Goal: Task Accomplishment & Management: Use online tool/utility

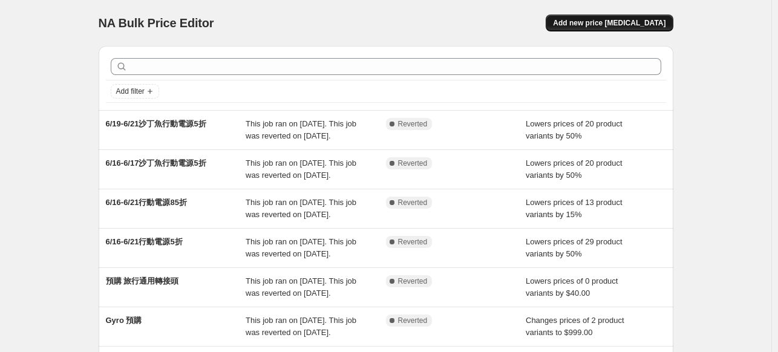
click at [626, 21] on span "Add new price [MEDICAL_DATA]" at bounding box center [609, 23] width 113 height 10
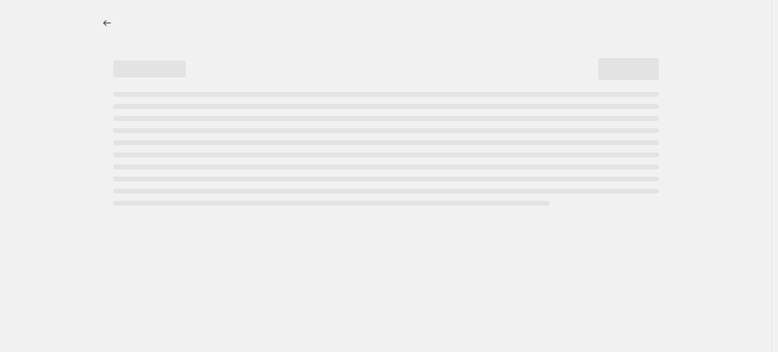
select select "percentage"
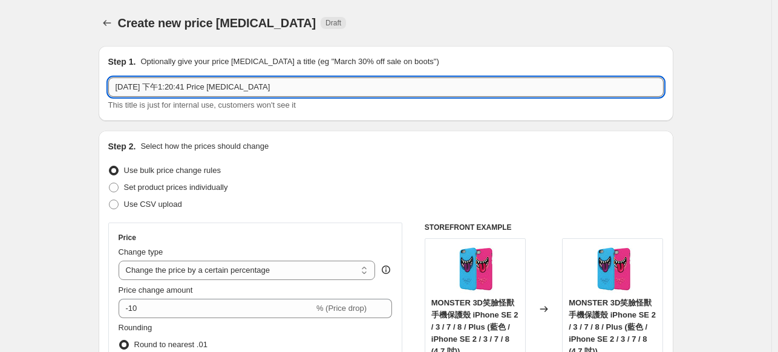
click at [226, 82] on input "[DATE] 下午1:20:41 Price [MEDICAL_DATA]" at bounding box center [386, 86] width 556 height 19
paste input "金屬智能車充特價 $259"
type input "金屬智能車充特價 $259"
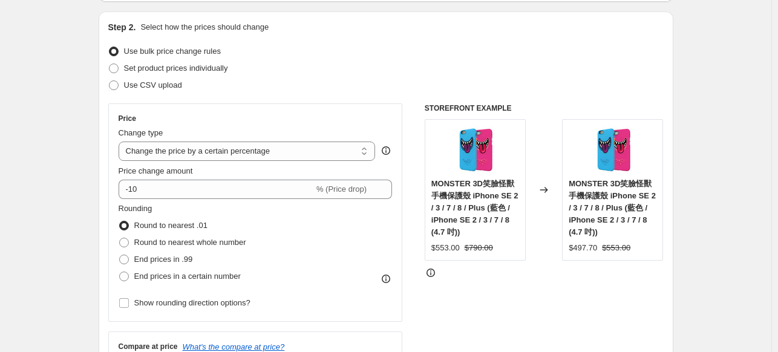
scroll to position [121, 0]
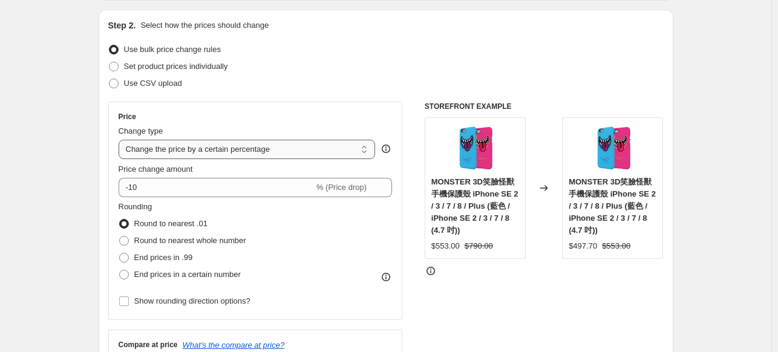
click at [209, 153] on select "Change the price to a certain amount Change the price by a certain amount Chang…" at bounding box center [247, 149] width 257 height 19
click at [213, 149] on select "Change the price to a certain amount Change the price by a certain amount Chang…" at bounding box center [247, 149] width 257 height 19
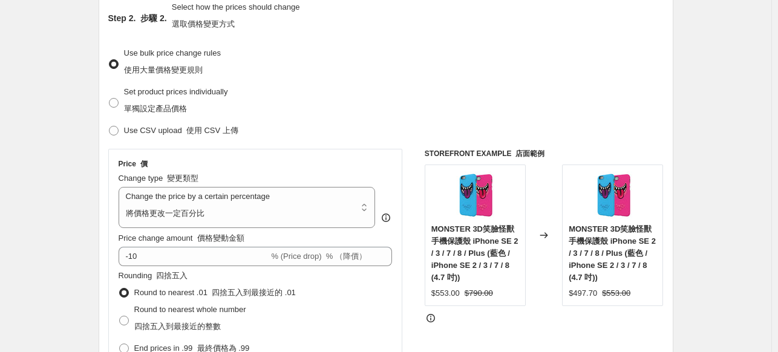
scroll to position [145, 0]
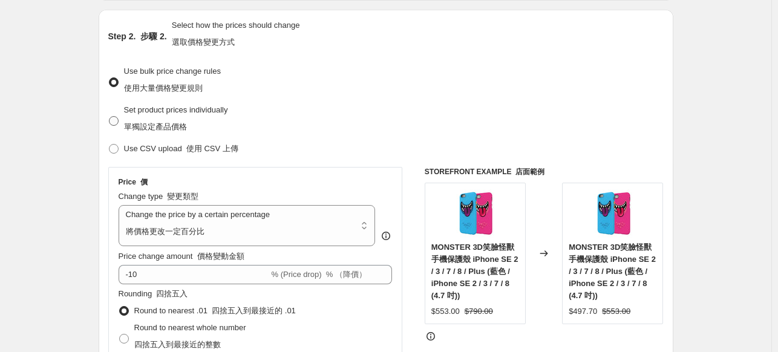
click at [165, 125] on font "單獨設定產品價格" at bounding box center [155, 126] width 63 height 9
click at [110, 117] on input "Set product prices individually 單獨設定產品價格" at bounding box center [109, 116] width 1 height 1
radio input "true"
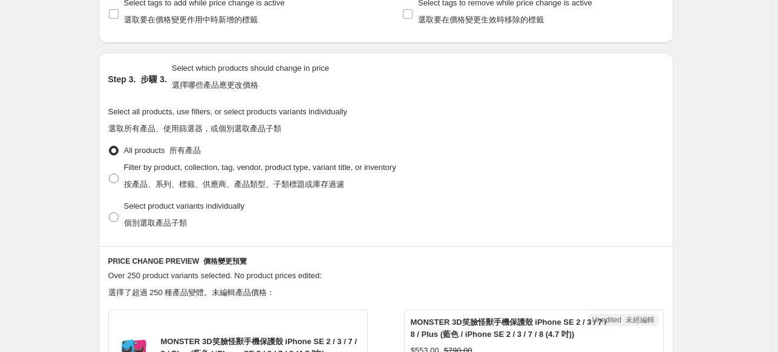
scroll to position [327, 0]
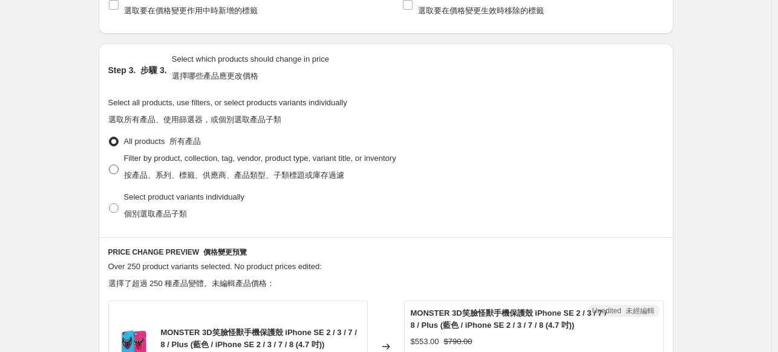
click at [126, 169] on span "Filter by product, collection, tag, vendor, product type, variant title, or inv…" at bounding box center [260, 169] width 272 height 34
click at [110, 165] on input "Filter by product, collection, tag, vendor, product type, variant title, or inv…" at bounding box center [109, 165] width 1 height 1
radio input "true"
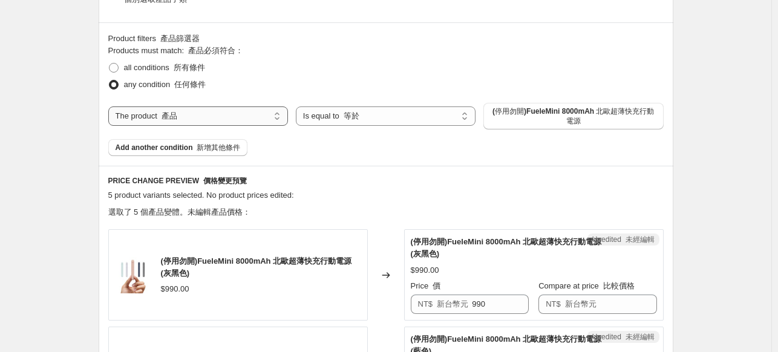
scroll to position [508, 0]
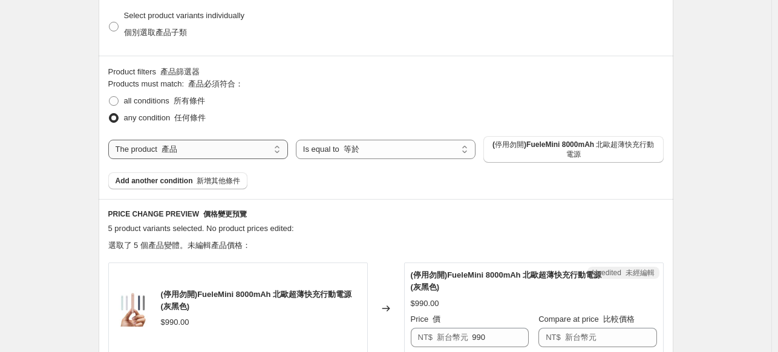
click at [244, 147] on select "The product The product's collection The product's tag The product's vendor The…" at bounding box center [198, 149] width 180 height 19
click at [539, 148] on span "(停用勿開)FueleMini 8000mAh 北歐超薄快充行動電源" at bounding box center [573, 149] width 165 height 19
click at [539, 156] on span "(停用勿開)FueleMini 8000mAh 北歐超薄快充行動電源" at bounding box center [573, 149] width 165 height 19
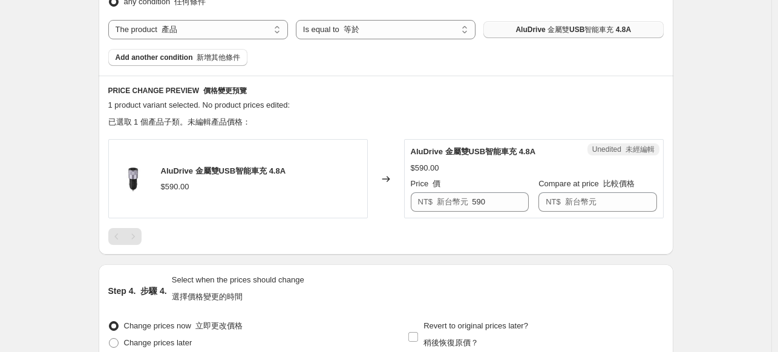
scroll to position [629, 0]
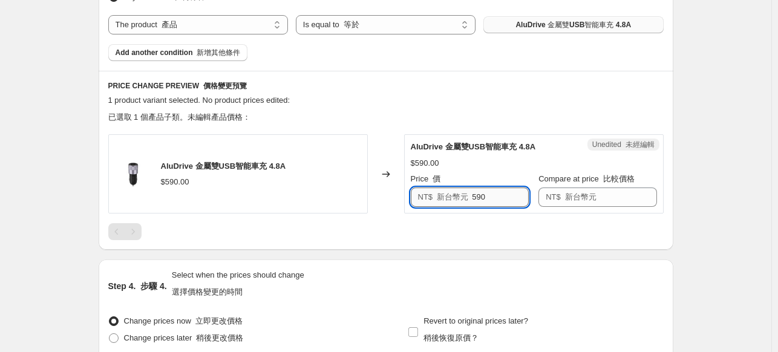
click at [477, 197] on input "590" at bounding box center [500, 197] width 57 height 19
type input "590"
click at [586, 203] on div "NT$ 新台幣元" at bounding box center [598, 197] width 118 height 19
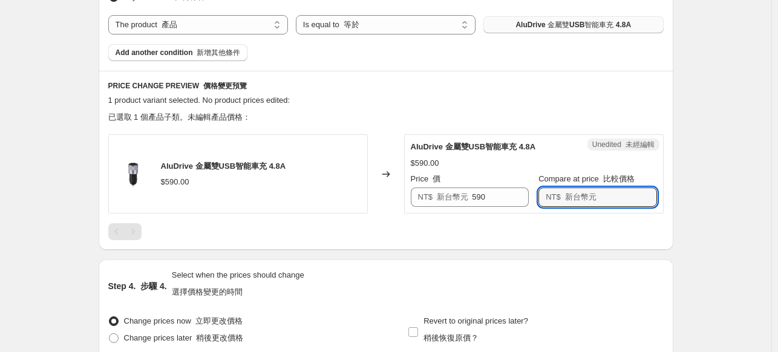
paste input "590"
type input "590"
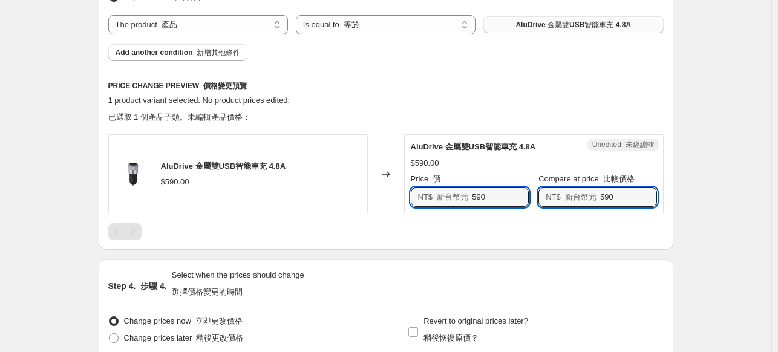
click at [494, 199] on div "AluDrive 金屬雙USB智能車充 4.8A $590.00 Changed to Unedited 未經編輯 AluDrive 金屬雙USB智能車充 4…" at bounding box center [386, 187] width 556 height 106
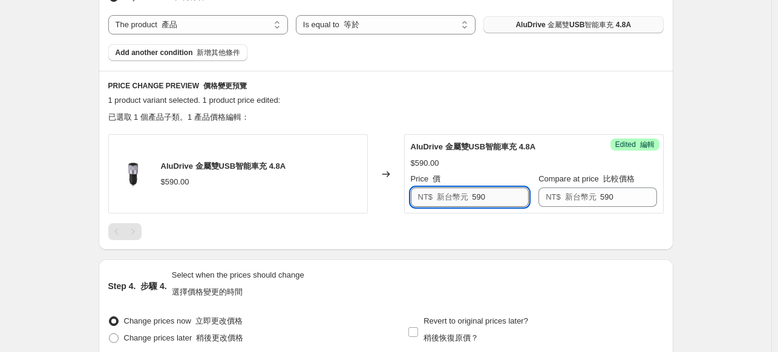
click at [495, 200] on input "590" at bounding box center [500, 197] width 57 height 19
type input "259"
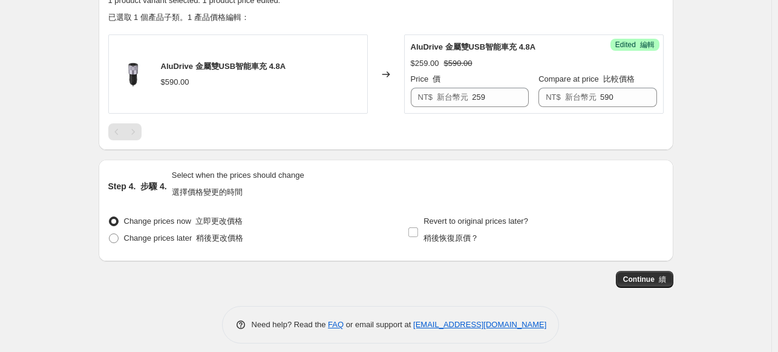
scroll to position [738, 0]
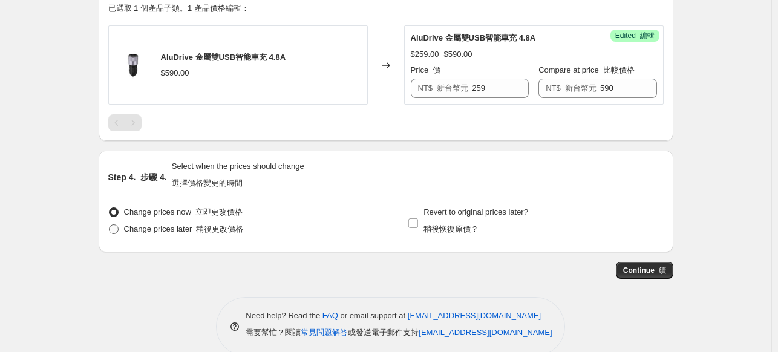
click at [127, 225] on span "Change prices later 稍後更改價格" at bounding box center [184, 229] width 120 height 9
click at [110, 225] on input "Change prices later 稍後更改價格" at bounding box center [109, 225] width 1 height 1
radio input "true"
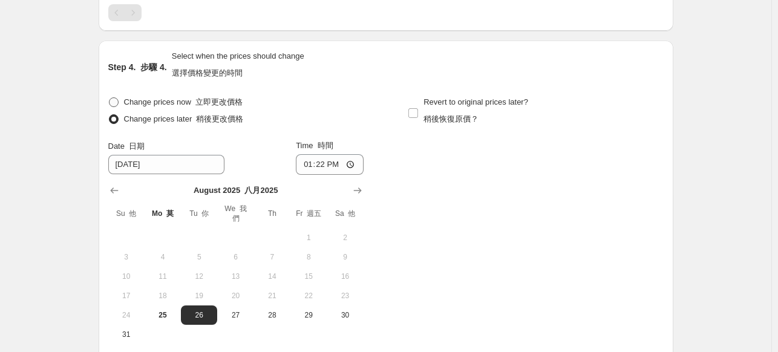
scroll to position [859, 0]
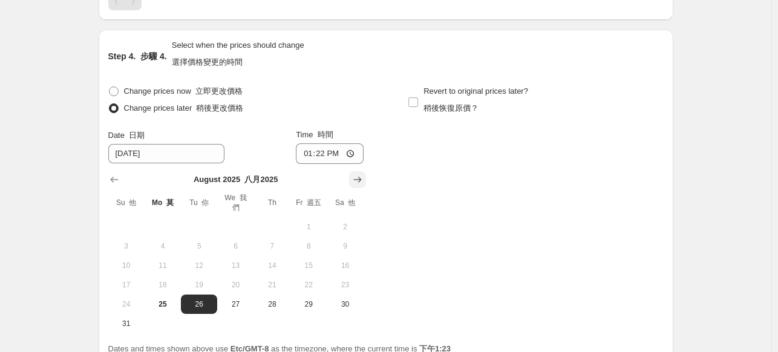
click at [361, 177] on icon "Show next month, September 2025" at bounding box center [357, 180] width 8 height 6
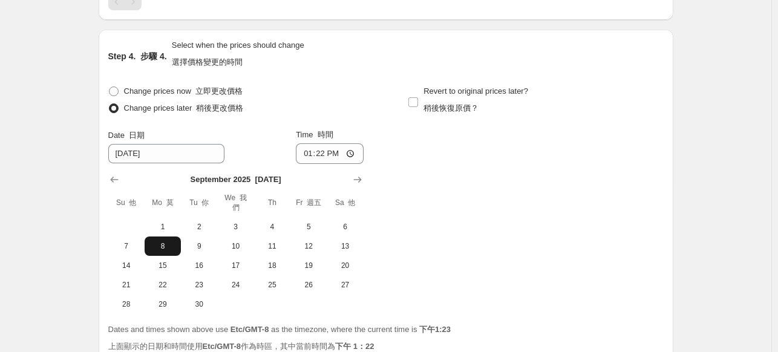
click at [179, 252] on button "8" at bounding box center [163, 246] width 36 height 19
type input "[DATE]"
click at [336, 154] on input "13:22" at bounding box center [330, 153] width 68 height 21
click at [348, 154] on input "13:22" at bounding box center [330, 153] width 68 height 21
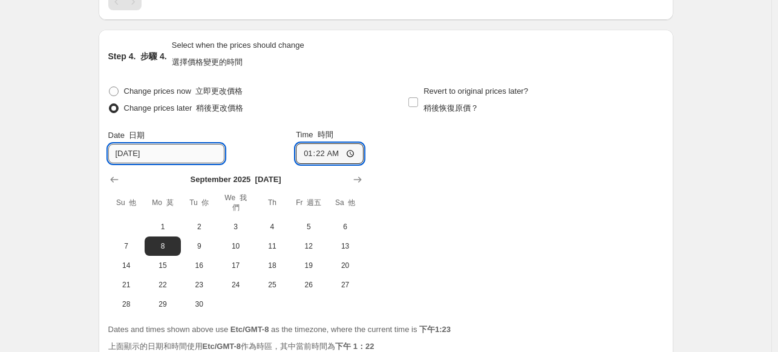
click at [153, 157] on input "[DATE]" at bounding box center [166, 153] width 116 height 19
click at [133, 158] on input "[DATE]" at bounding box center [166, 153] width 116 height 19
click at [129, 156] on input "[DATE]" at bounding box center [166, 153] width 116 height 19
click at [133, 236] on tbody "1 2 3 4 5 6 7 8 9 10 11 12 13 14 15 16 17 18 19 20 21 22 23 24 25 26 27 28 29 30" at bounding box center [235, 265] width 255 height 97
click at [310, 151] on input "01:22" at bounding box center [330, 153] width 68 height 21
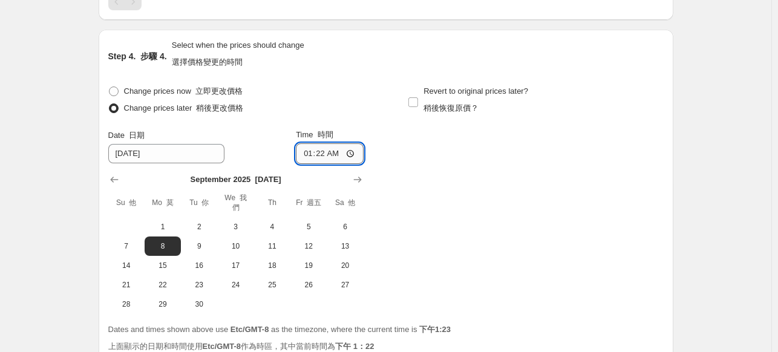
click at [315, 158] on input "01:22" at bounding box center [330, 153] width 68 height 21
click at [438, 155] on div "Change prices now 立即更改價格 Change prices later 稍後更改價格 Date 日期 [DATE] Time 時間 01:[…" at bounding box center [386, 198] width 556 height 231
click at [309, 154] on input "01:22" at bounding box center [330, 153] width 68 height 21
click at [342, 152] on input "01:22" at bounding box center [330, 153] width 68 height 21
click at [327, 154] on input "01:22" at bounding box center [330, 153] width 68 height 21
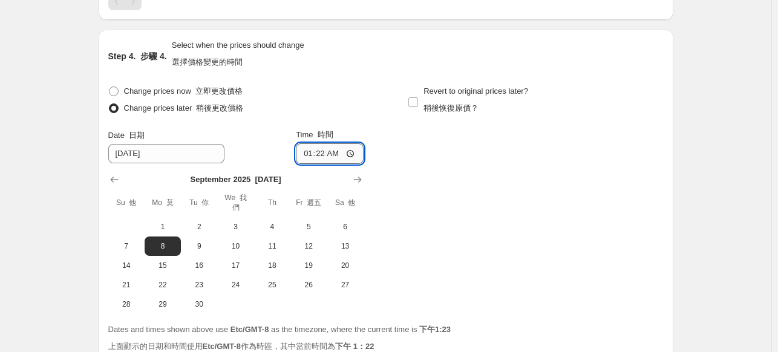
click at [315, 154] on input "01:22" at bounding box center [330, 153] width 68 height 21
click at [318, 155] on input "01:22" at bounding box center [330, 153] width 68 height 21
click at [313, 152] on input "01:22" at bounding box center [330, 153] width 68 height 21
click at [454, 158] on div "Change prices now 立即更改價格 Change prices later 稍後更改價格 Date 日期 [DATE] Time 時間 01:[…" at bounding box center [386, 198] width 556 height 231
click at [317, 152] on input "01:22" at bounding box center [330, 153] width 68 height 21
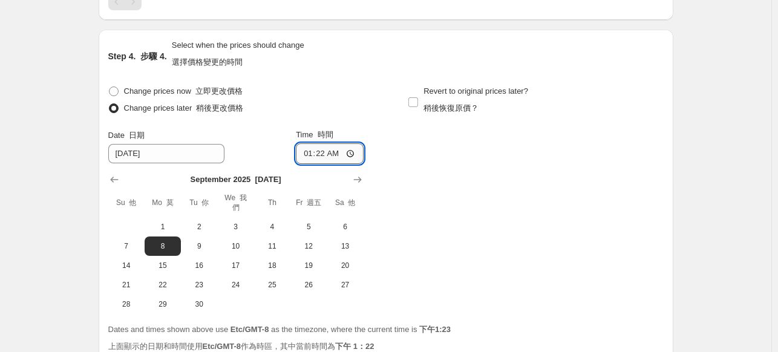
click at [336, 152] on input "01:22" at bounding box center [330, 153] width 68 height 21
click at [324, 153] on input "01:22" at bounding box center [330, 153] width 68 height 21
click at [309, 155] on input "01:22" at bounding box center [330, 153] width 68 height 21
click at [334, 154] on input "01:22" at bounding box center [330, 153] width 68 height 21
click at [329, 151] on input "01:22" at bounding box center [330, 153] width 68 height 21
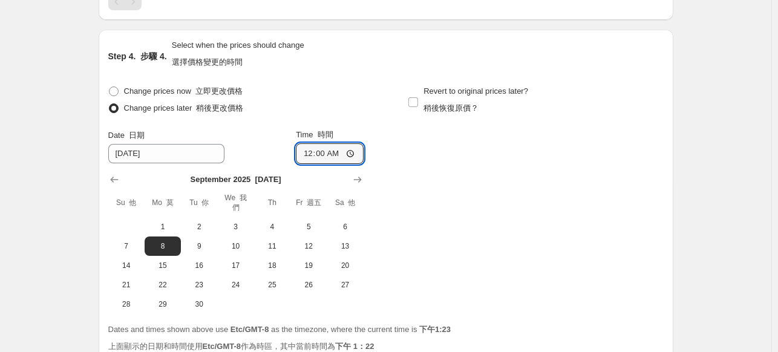
click at [414, 159] on div "Change prices now 立即更改價格 Change prices later 稍後更改價格 Date 日期 [DATE] Time 時間 00:0…" at bounding box center [386, 198] width 556 height 231
click at [310, 152] on input "00:00" at bounding box center [330, 153] width 68 height 21
click at [315, 152] on input "12:00" at bounding box center [330, 153] width 68 height 21
click at [326, 154] on input "12:00" at bounding box center [330, 153] width 68 height 21
type input "23:59"
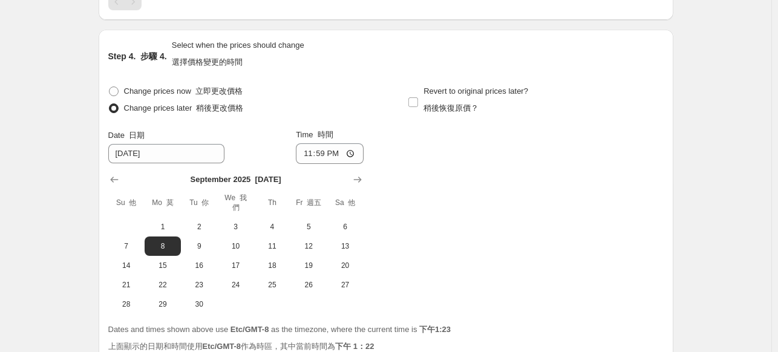
click at [450, 157] on div "Change prices now 立即更改價格 Change prices later 稍後更改價格 Date 日期 [DATE] Time 時間 23:5…" at bounding box center [386, 198] width 556 height 231
click at [133, 155] on input "[DATE]" at bounding box center [166, 153] width 116 height 19
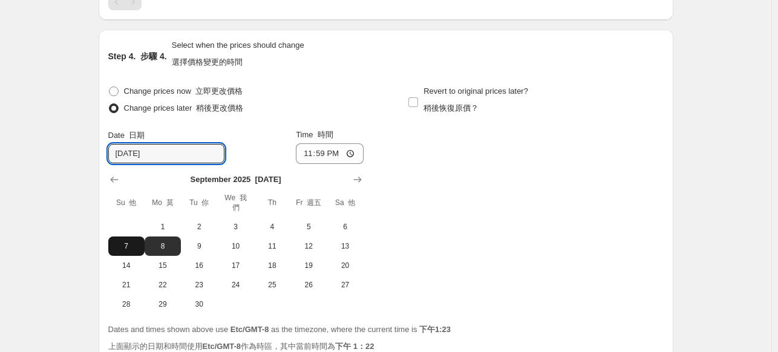
click at [130, 249] on span "7" at bounding box center [126, 246] width 27 height 10
type input "[DATE]"
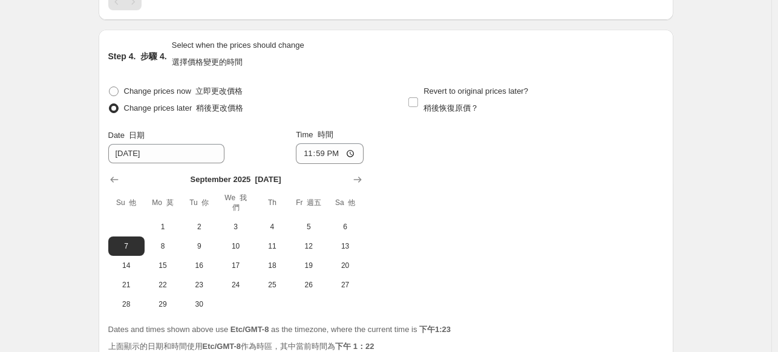
click at [431, 192] on div "Change prices now 立即更改價格 Change prices later 稍後更改價格 Date 日期 [DATE] Time 時間 23:5…" at bounding box center [386, 198] width 556 height 231
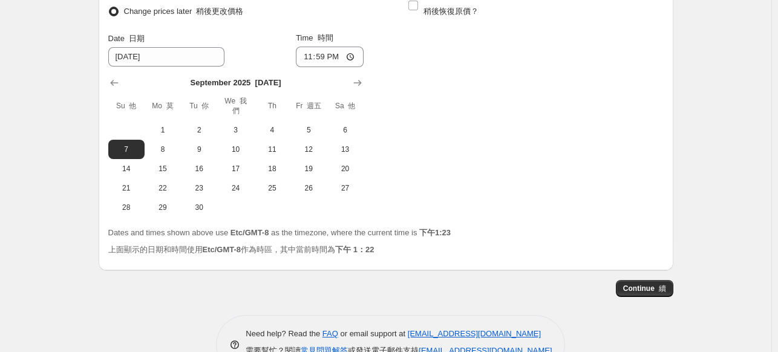
scroll to position [980, 0]
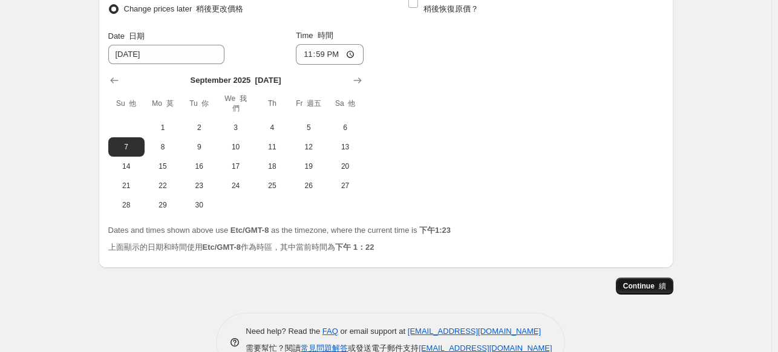
click at [670, 283] on button "Continue 續" at bounding box center [644, 286] width 57 height 17
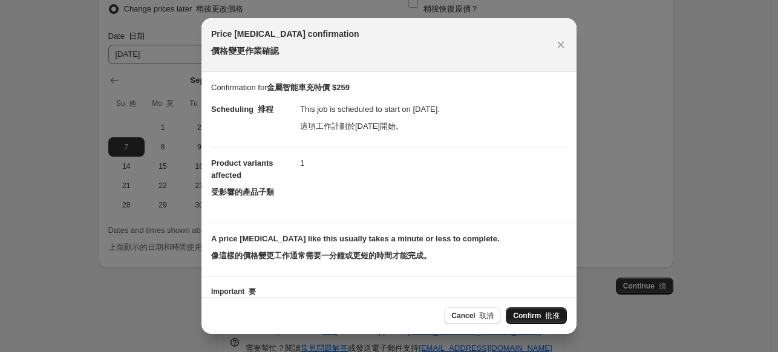
click at [537, 320] on span "Confirm 批准" at bounding box center [536, 316] width 47 height 10
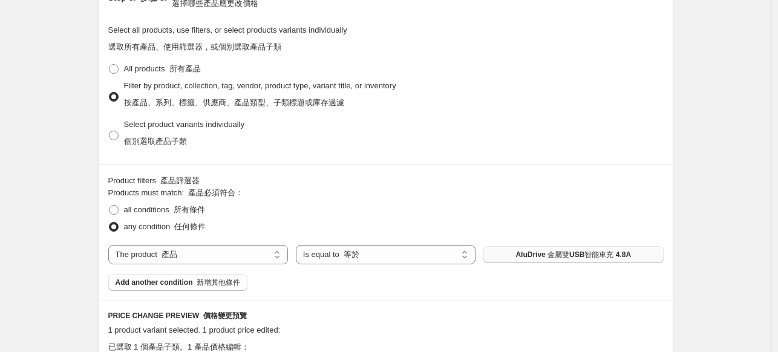
scroll to position [73, 0]
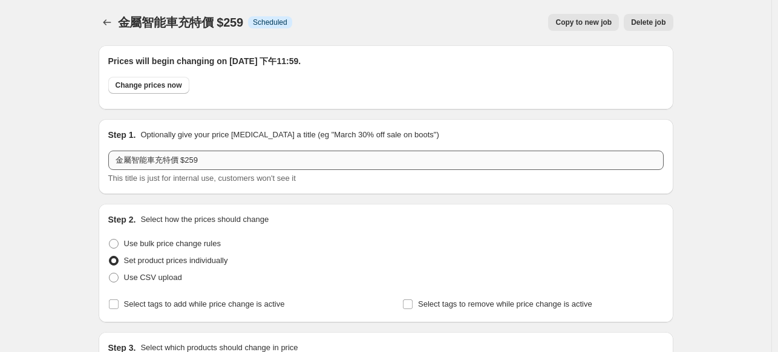
scroll to position [0, 0]
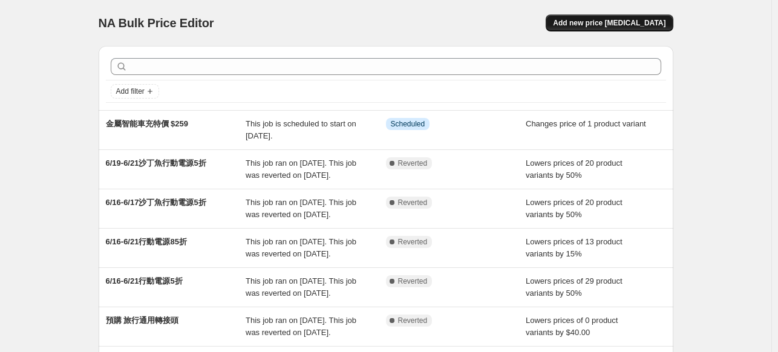
click at [662, 26] on span "Add new price [MEDICAL_DATA]" at bounding box center [609, 23] width 113 height 10
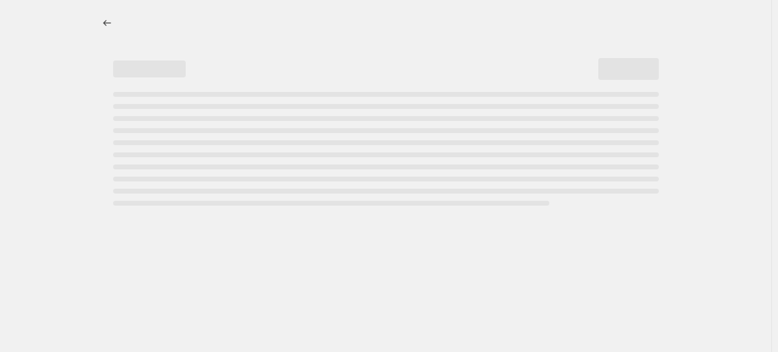
select select "percentage"
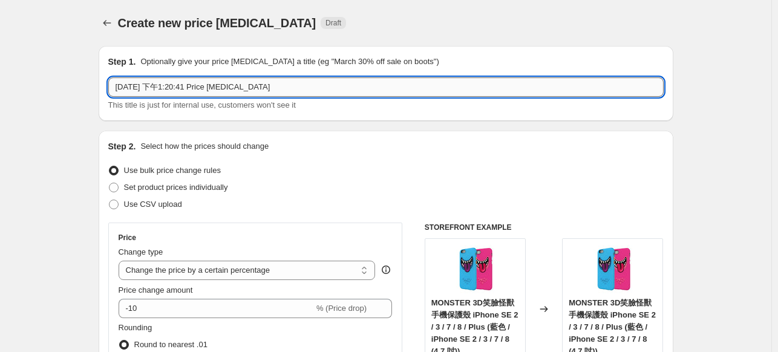
click at [218, 84] on input "[DATE] 下午1:20:41 Price [MEDICAL_DATA]" at bounding box center [386, 86] width 556 height 19
paste input "行動電源"
click at [118, 82] on input "行動電源" at bounding box center [386, 86] width 556 height 19
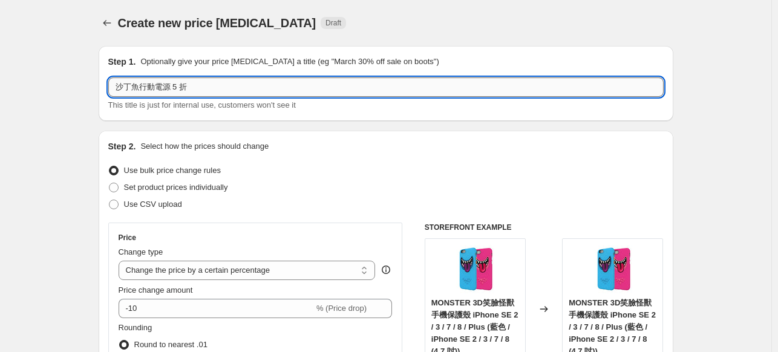
click at [121, 84] on input "沙丁魚行動電源 5 折" at bounding box center [386, 86] width 556 height 19
type input "9.12-9.19 沙丁魚行動電源 5 折"
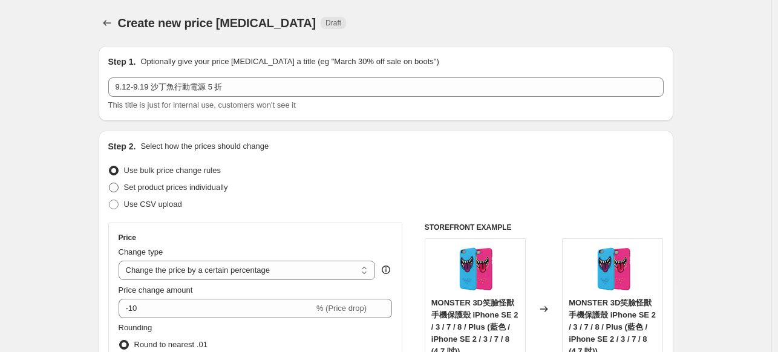
click at [138, 191] on span "Set product prices individually" at bounding box center [176, 187] width 104 height 9
click at [110, 183] on input "Set product prices individually" at bounding box center [109, 183] width 1 height 1
radio input "true"
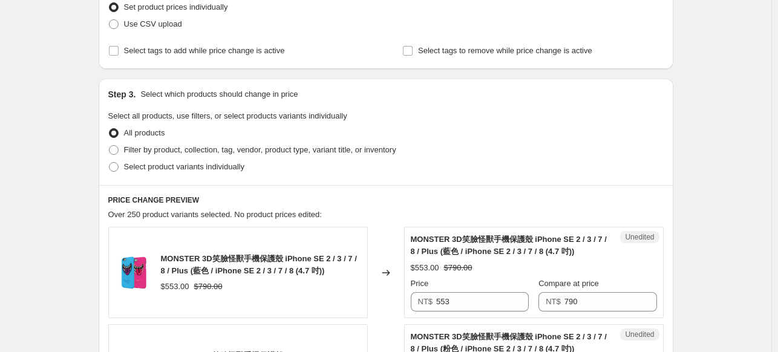
scroll to position [242, 0]
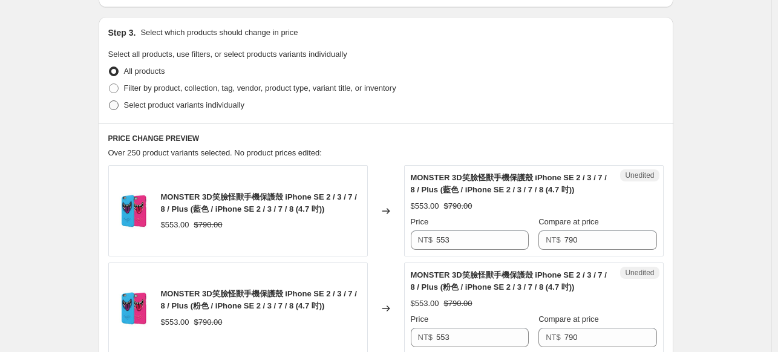
click at [160, 103] on span "Select product variants individually" at bounding box center [184, 104] width 120 height 9
click at [110, 101] on input "Select product variants individually" at bounding box center [109, 100] width 1 height 1
radio input "true"
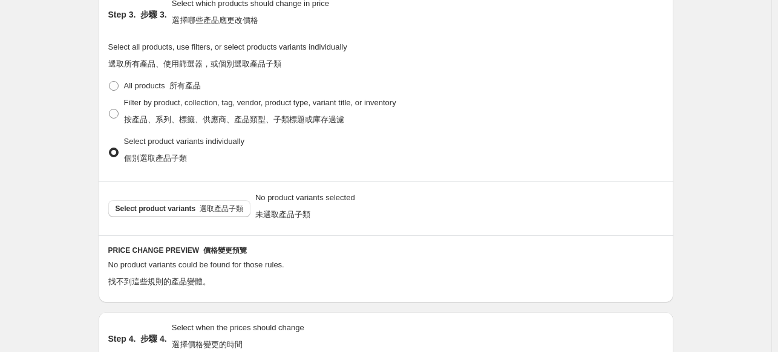
scroll to position [387, 0]
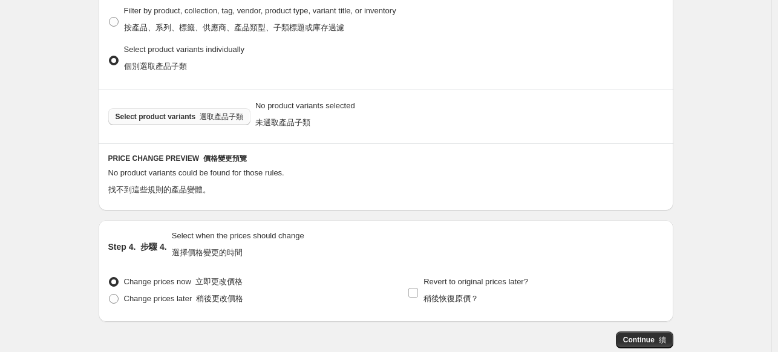
click at [226, 120] on font "選取產品子類" at bounding box center [222, 117] width 44 height 8
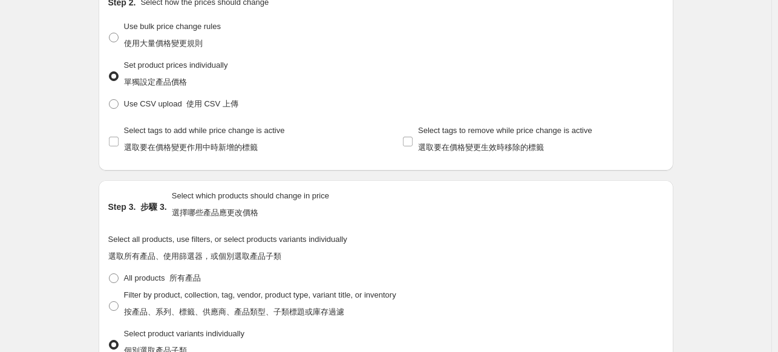
scroll to position [130, 0]
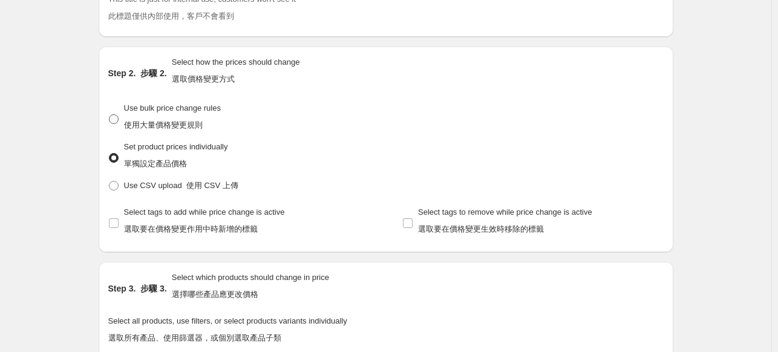
click at [117, 122] on span at bounding box center [114, 119] width 10 height 10
click at [110, 115] on input "Use bulk price change rules 使用大量價格變更規則" at bounding box center [109, 114] width 1 height 1
radio input "true"
select select "percentage"
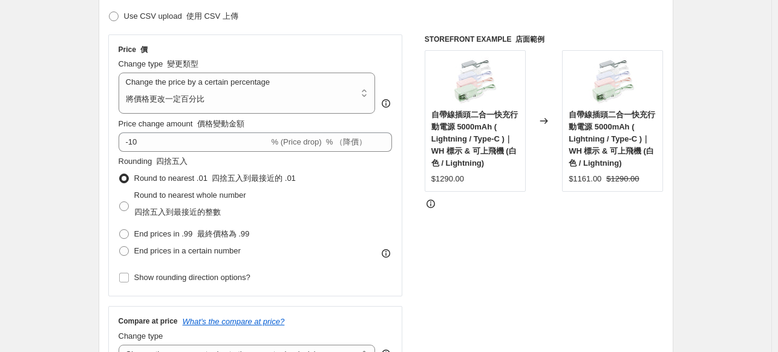
scroll to position [312, 0]
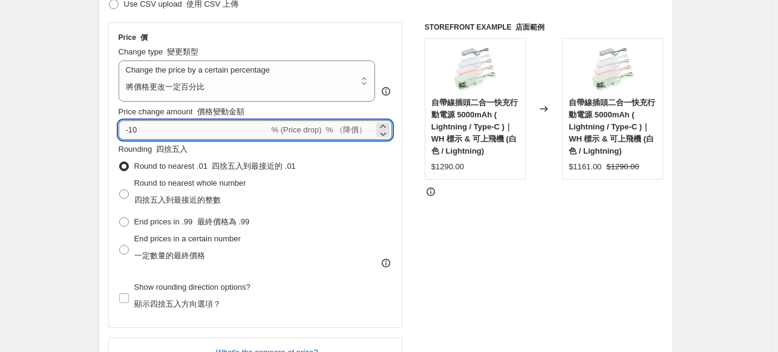
click at [168, 125] on input "-10" at bounding box center [194, 129] width 151 height 19
click at [208, 77] on select "Change the price to a certain amount Change the price by a certain amount Chang…" at bounding box center [247, 81] width 257 height 41
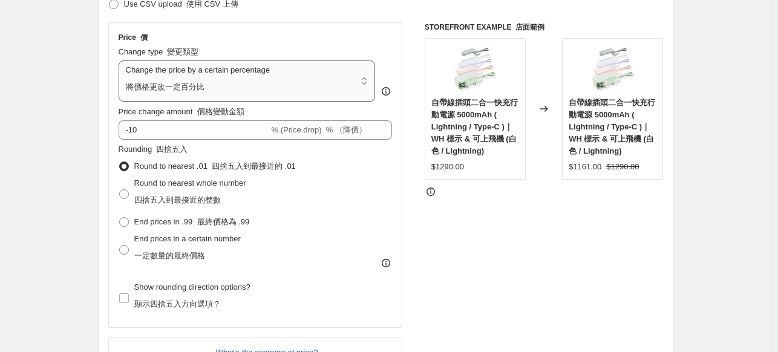
click at [208, 77] on select "Change the price to a certain amount Change the price by a certain amount Chang…" at bounding box center [247, 81] width 257 height 41
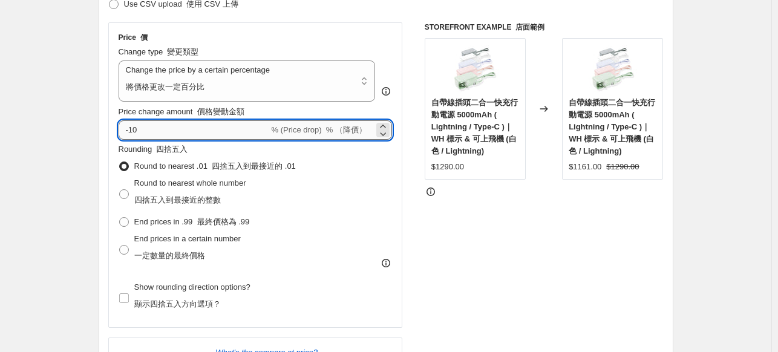
click at [181, 126] on input "-10" at bounding box center [194, 129] width 151 height 19
click at [160, 133] on input "-10" at bounding box center [194, 129] width 151 height 19
drag, startPoint x: 148, startPoint y: 133, endPoint x: 132, endPoint y: 133, distance: 15.7
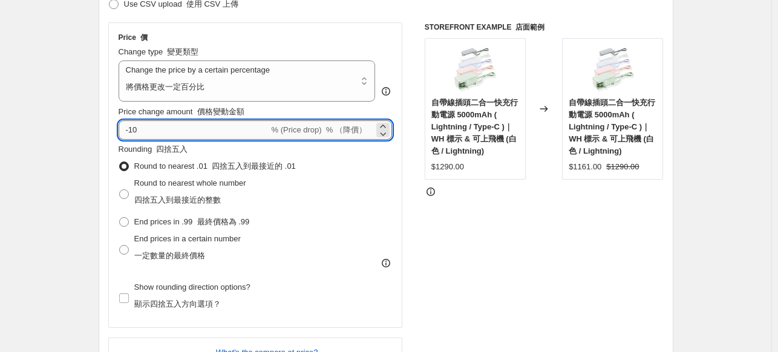
click at [132, 133] on input "-10" at bounding box center [194, 129] width 151 height 19
type input "-50"
click at [635, 276] on div "STOREFRONT EXAMPLE 店面範例 自帶線插頭二合一快充行動電源 5000mAh ( Lightning / Type-C )｜WH 標示 & 可…" at bounding box center [544, 234] width 239 height 425
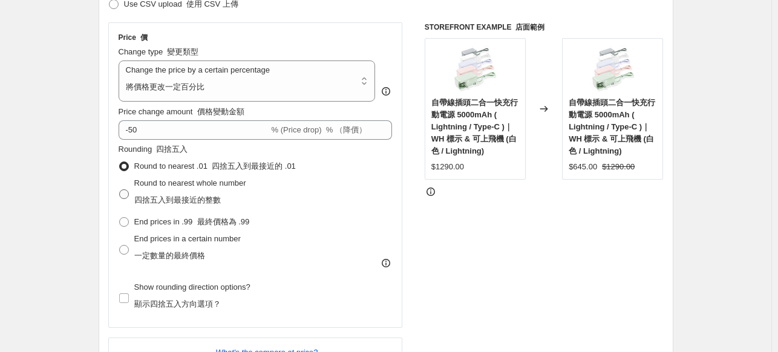
click at [197, 200] on font "四捨五入到最接近的整數" at bounding box center [177, 199] width 87 height 9
click at [120, 190] on input "Round to nearest whole number 四捨五入到最接近的整數" at bounding box center [119, 189] width 1 height 1
radio input "true"
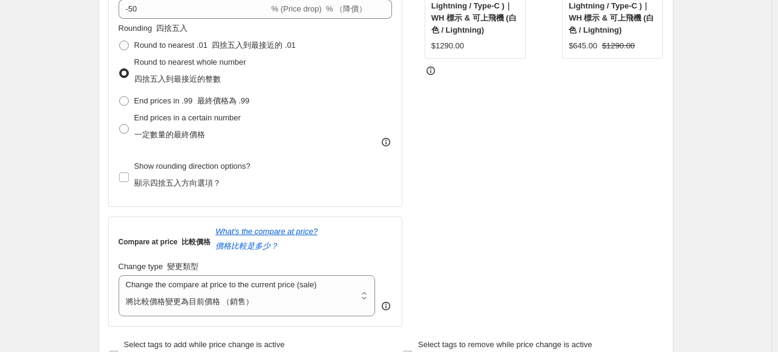
scroll to position [614, 0]
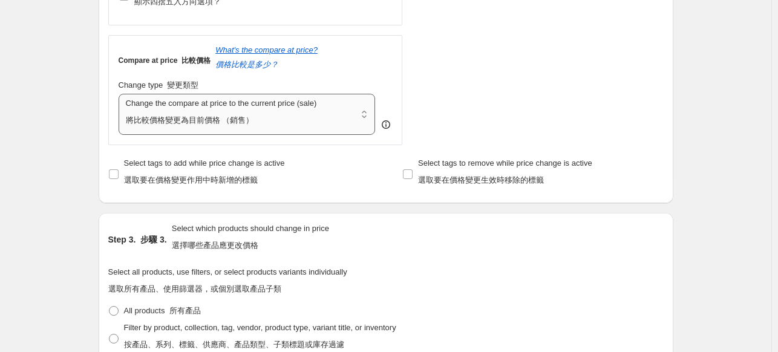
click at [320, 130] on select "Change the compare at price to the current price (sale) Change the compare at p…" at bounding box center [247, 114] width 257 height 41
click at [121, 95] on select "Change the compare at price to the current price (sale) Change the compare at p…" at bounding box center [247, 114] width 257 height 41
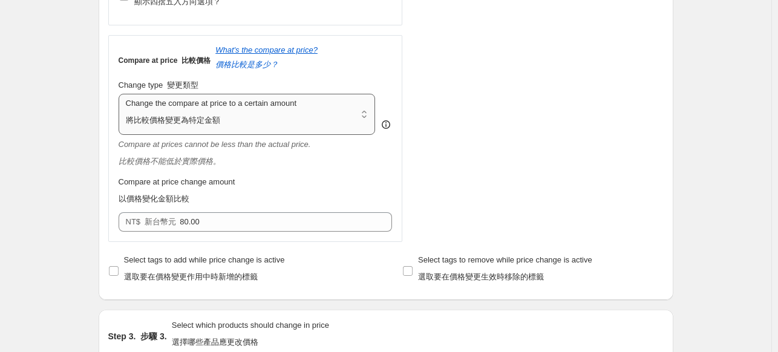
click at [332, 117] on select "Change the compare at price to the current price (sale) Change the compare at p…" at bounding box center [247, 114] width 257 height 41
select select "ep"
click at [121, 95] on select "Change the compare at price to the current price (sale) Change the compare at p…" at bounding box center [247, 114] width 257 height 41
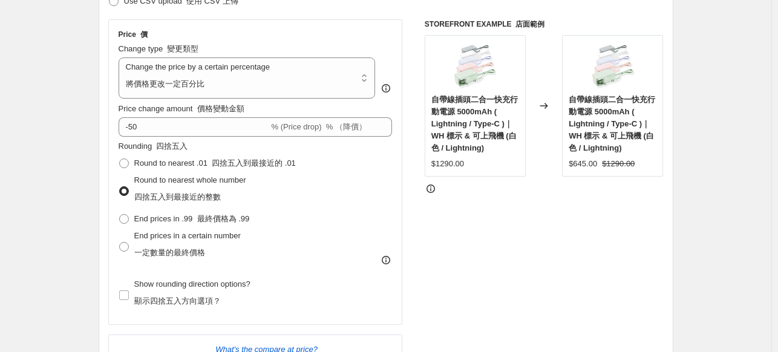
scroll to position [312, 0]
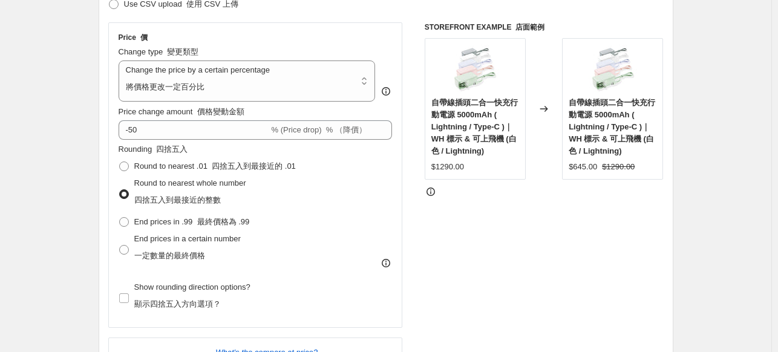
click at [471, 215] on div "STOREFRONT EXAMPLE 店面範例 自帶線插頭二合一快充行動電源 5000mAh ( Lightning / Type-C )｜WH 標示 & 可…" at bounding box center [544, 234] width 239 height 425
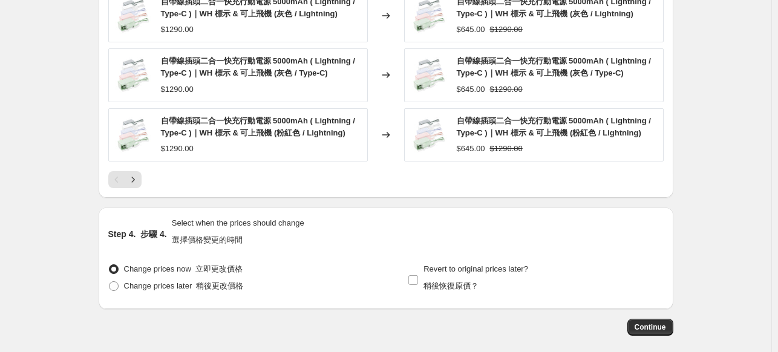
scroll to position [1280, 0]
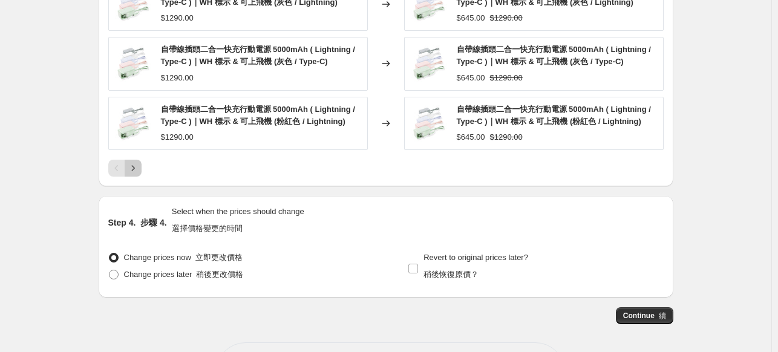
click at [139, 169] on icon "Next" at bounding box center [133, 168] width 12 height 12
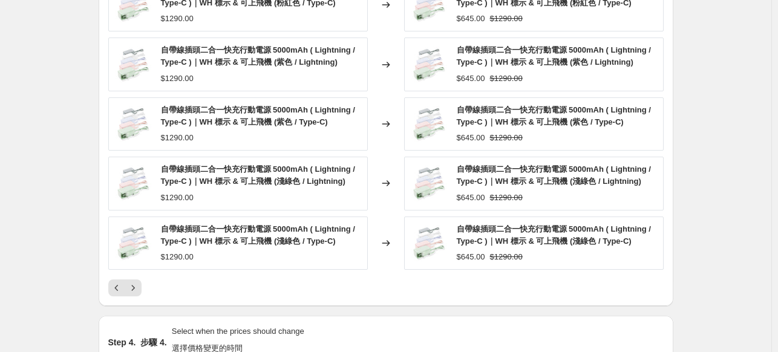
scroll to position [1159, 0]
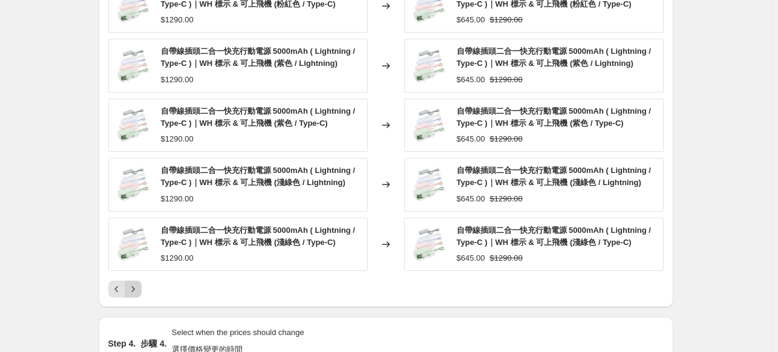
click at [142, 288] on button "Next" at bounding box center [133, 289] width 17 height 17
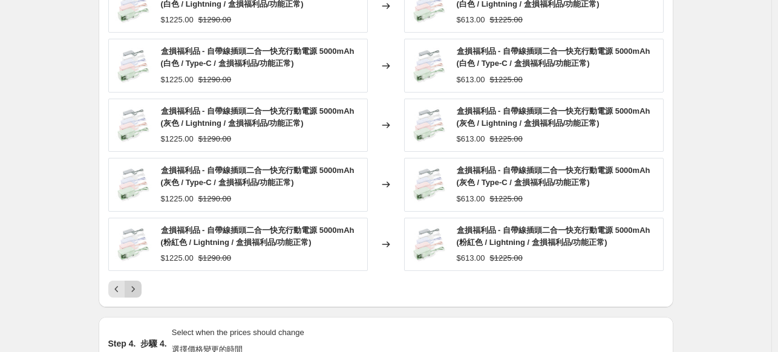
click at [142, 287] on button "Next" at bounding box center [133, 289] width 17 height 17
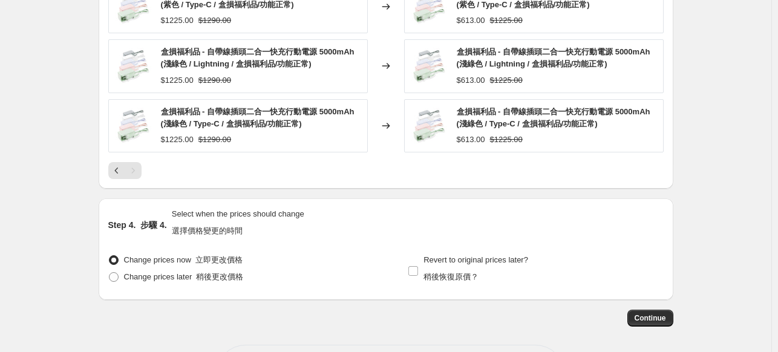
scroll to position [1348, 0]
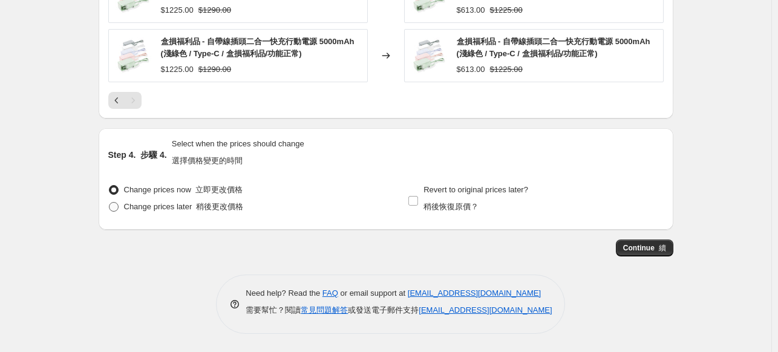
click at [143, 206] on span "Change prices later 稍後更改價格" at bounding box center [184, 206] width 120 height 9
click at [110, 203] on input "Change prices later 稍後更改價格" at bounding box center [109, 202] width 1 height 1
radio input "true"
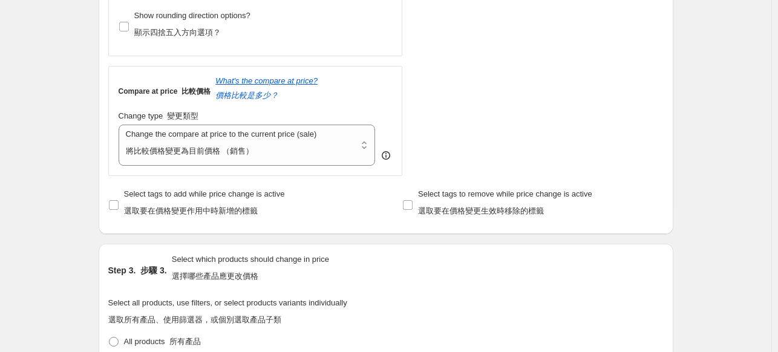
scroll to position [1210, 0]
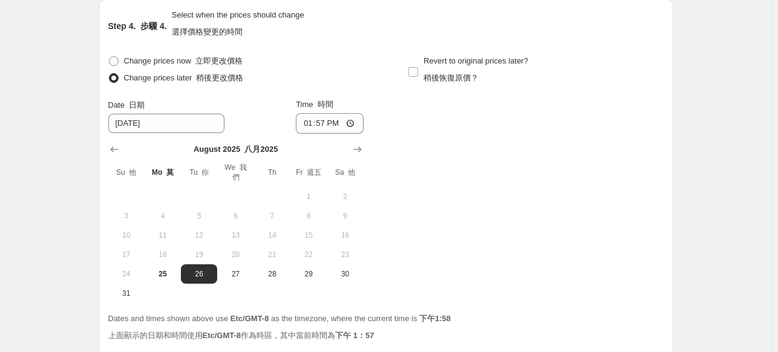
scroll to position [1481, 0]
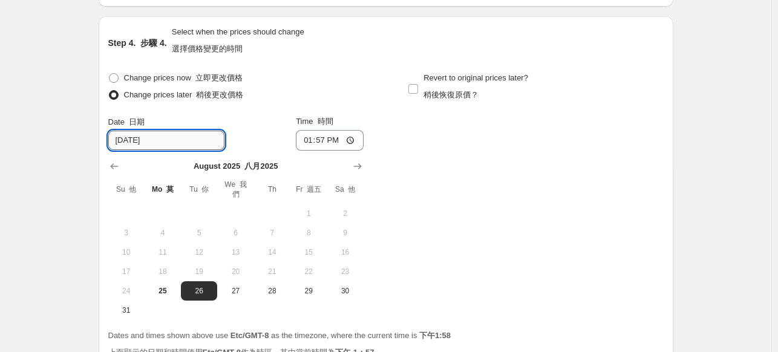
click at [157, 140] on input "[DATE]" at bounding box center [166, 140] width 116 height 19
click at [366, 165] on button "Show next month, September 2025" at bounding box center [357, 166] width 17 height 17
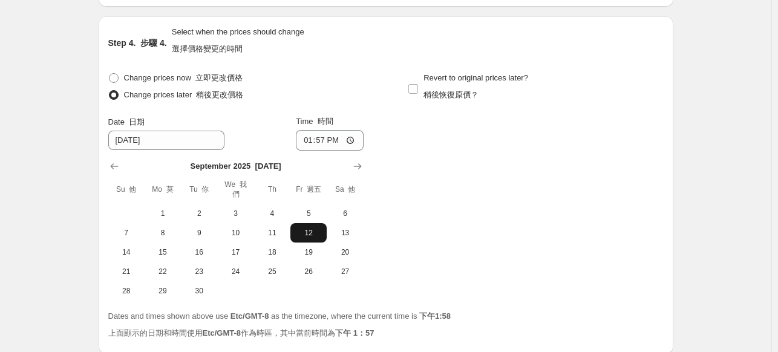
click at [300, 233] on span "12" at bounding box center [308, 233] width 27 height 10
type input "[DATE]"
click at [312, 139] on input "13:57" at bounding box center [330, 140] width 68 height 21
type input "01:57"
click at [329, 136] on input "01:57" at bounding box center [330, 140] width 68 height 21
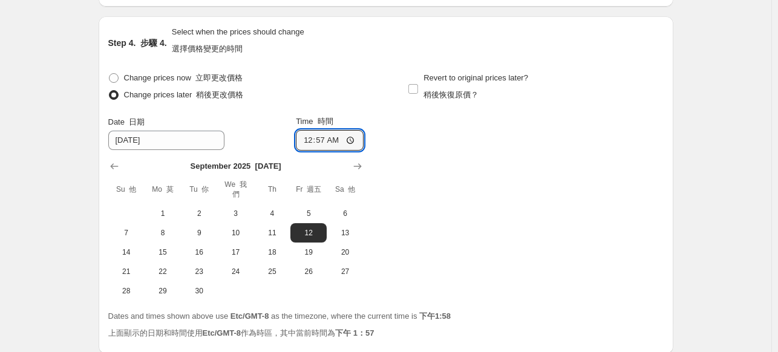
type input "00:00"
click at [395, 143] on div "Change prices now 立即更改價格 Change prices later 稍後更改價格 Date 日期 [DATE] Time 時間 00:0…" at bounding box center [386, 185] width 556 height 231
click at [435, 142] on div "Change prices now 立即更改價格 Change prices later 稍後更改價格 Date 日期 [DATE] Time 時間 00:0…" at bounding box center [386, 185] width 556 height 231
click at [418, 88] on input "Revert to original prices later? 稍後恢復原價？" at bounding box center [413, 89] width 10 height 10
checkbox input "true"
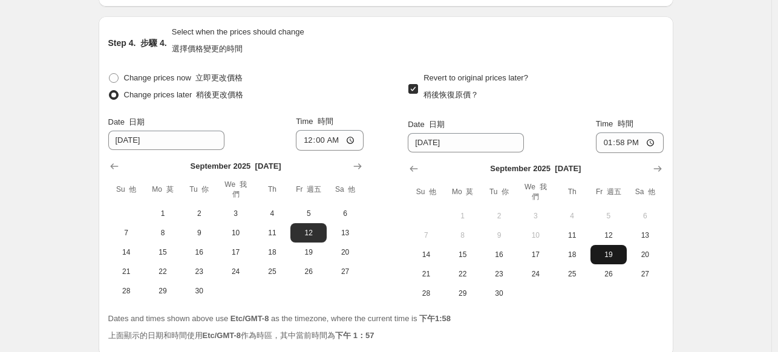
click at [622, 254] on span "19" at bounding box center [608, 255] width 27 height 10
type input "[DATE]"
click at [627, 142] on input "13:58" at bounding box center [630, 143] width 68 height 21
type input "23:59"
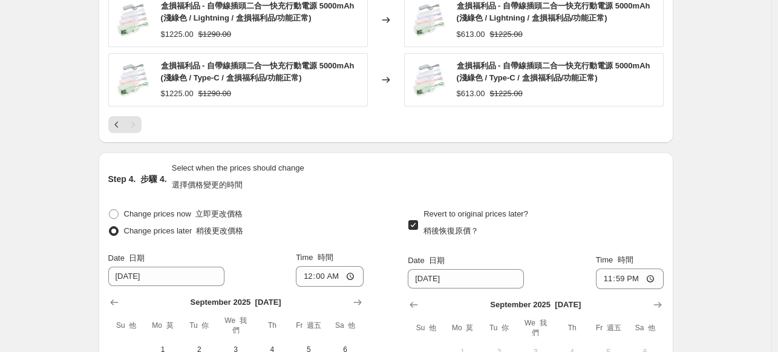
scroll to position [1607, 0]
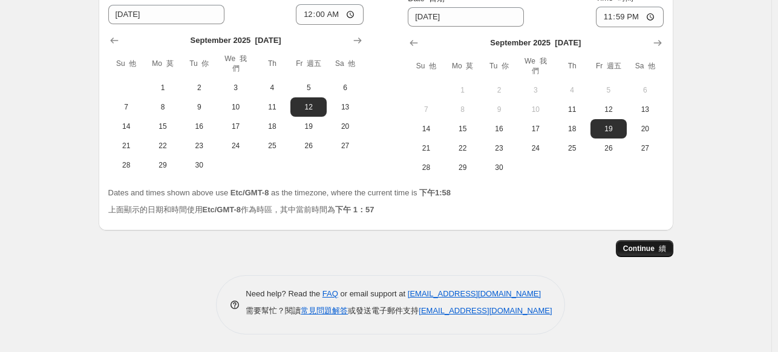
click at [655, 247] on span "Continue 續" at bounding box center [644, 249] width 43 height 10
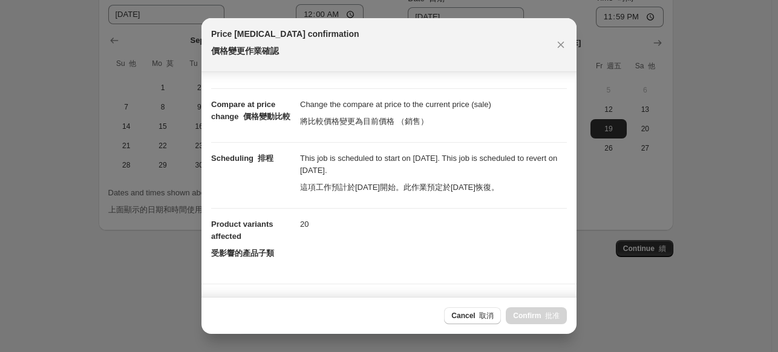
scroll to position [61, 0]
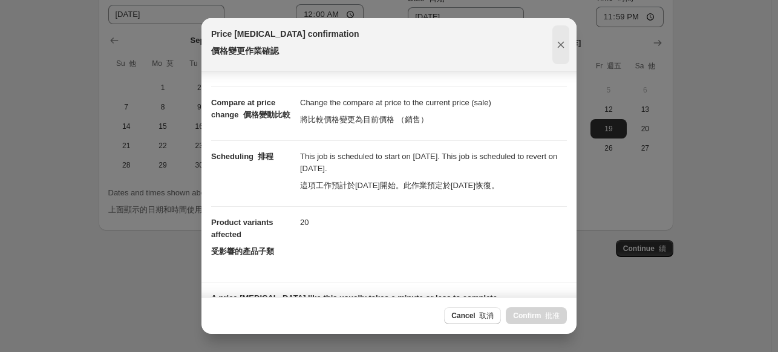
click at [564, 45] on icon "Close" at bounding box center [561, 45] width 12 height 12
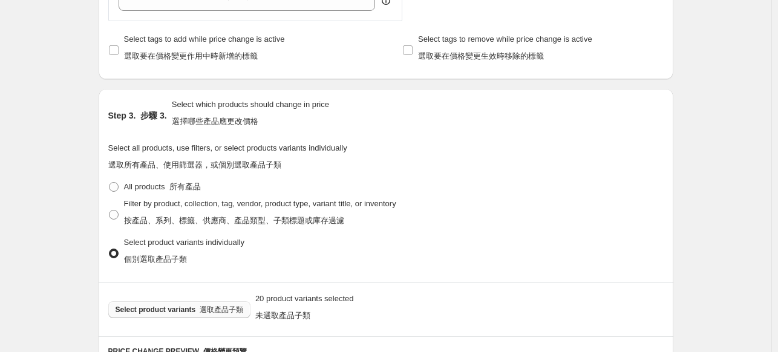
scroll to position [639, 0]
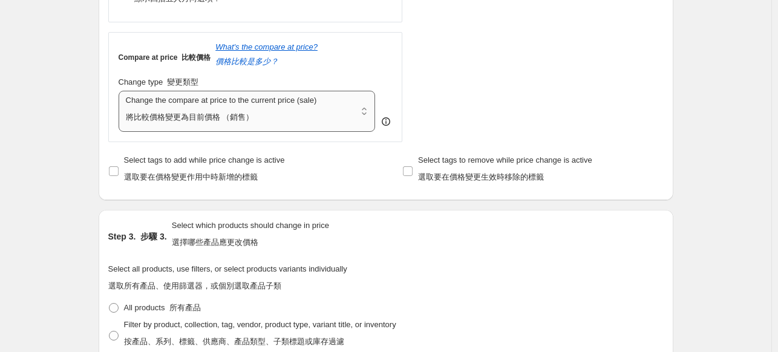
click at [257, 117] on select "Change the compare at price to the current price (sale) Change the compare at p…" at bounding box center [247, 111] width 257 height 41
select select "no_change"
click at [121, 92] on select "Change the compare at price to the current price (sale) Change the compare at p…" at bounding box center [247, 111] width 257 height 41
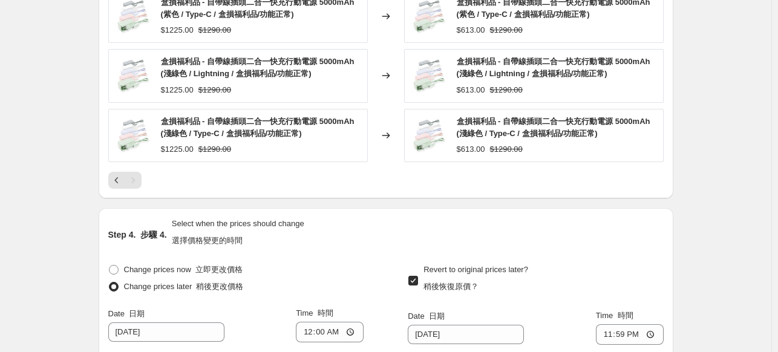
scroll to position [1607, 0]
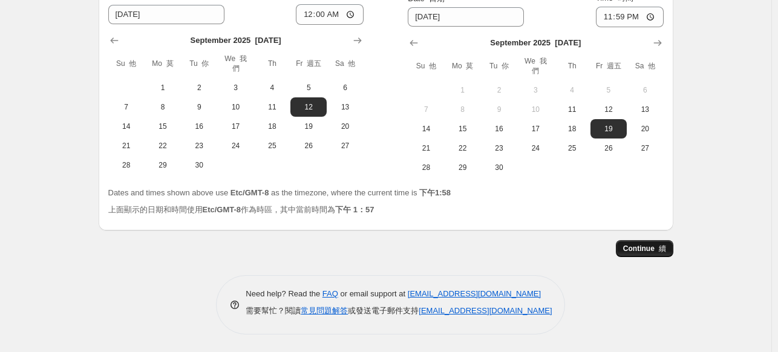
click at [637, 249] on span "Continue 續" at bounding box center [644, 249] width 43 height 10
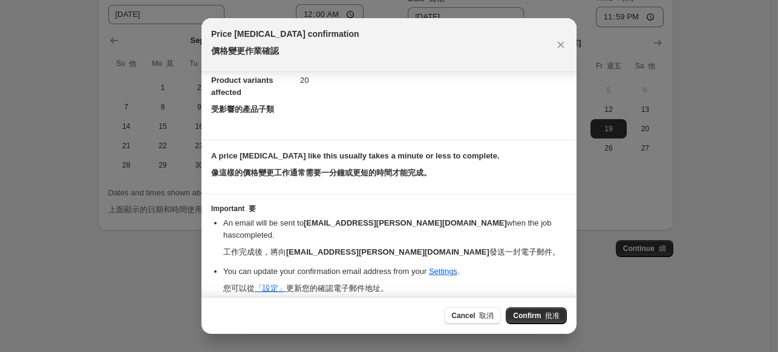
scroll to position [206, 0]
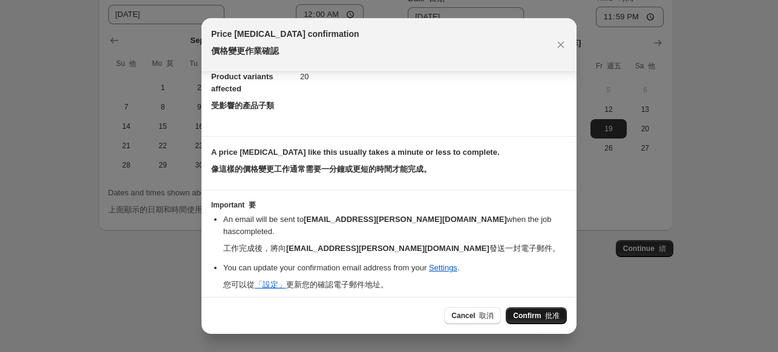
click at [554, 314] on font "批准" at bounding box center [552, 316] width 15 height 8
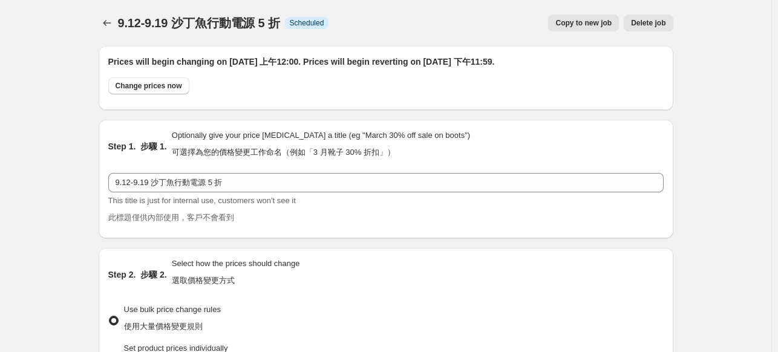
scroll to position [1607, 0]
